Goal: Task Accomplishment & Management: Manage account settings

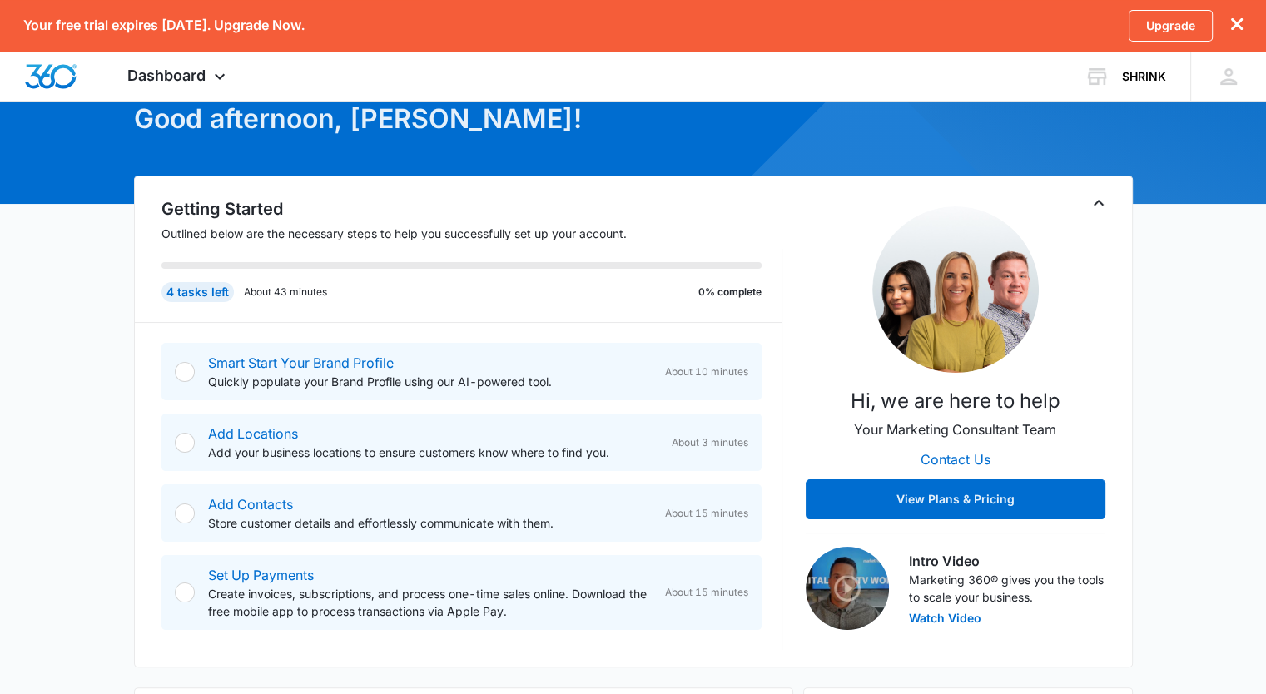
scroll to position [166, 0]
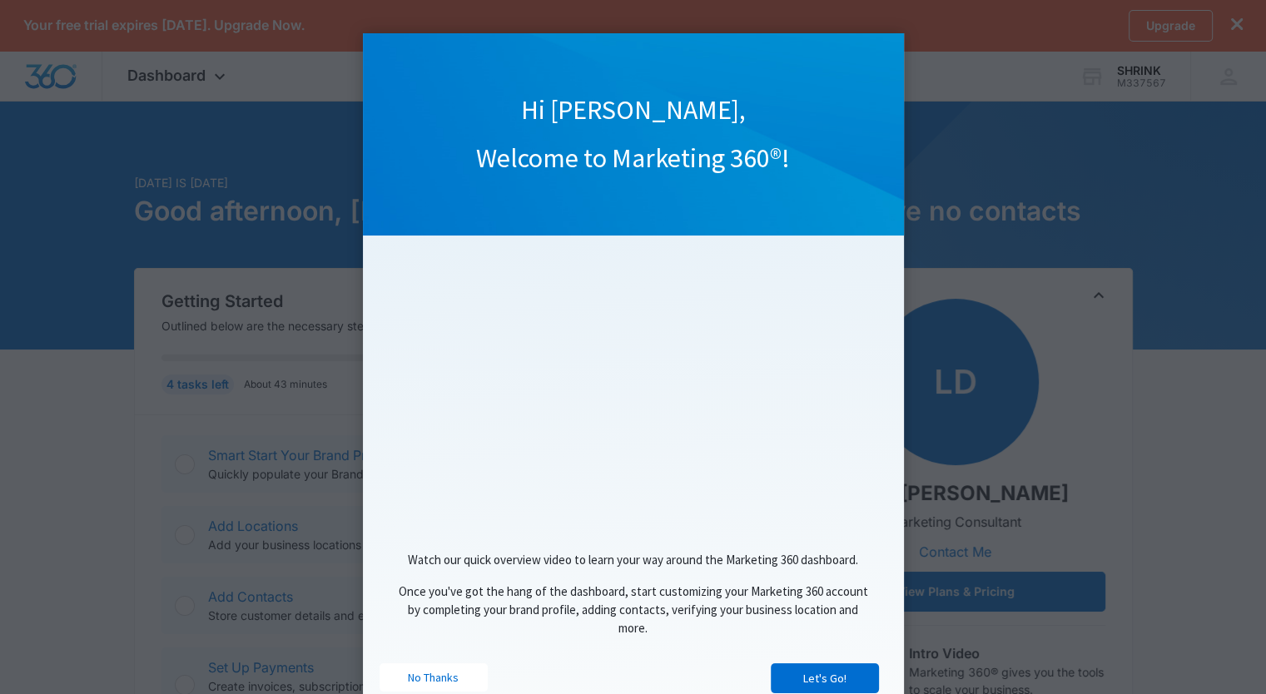
click at [449, 190] on div "Hi Kurt, Welcome to Marketing 360®!" at bounding box center [633, 134] width 541 height 202
